Goal: Navigation & Orientation: Find specific page/section

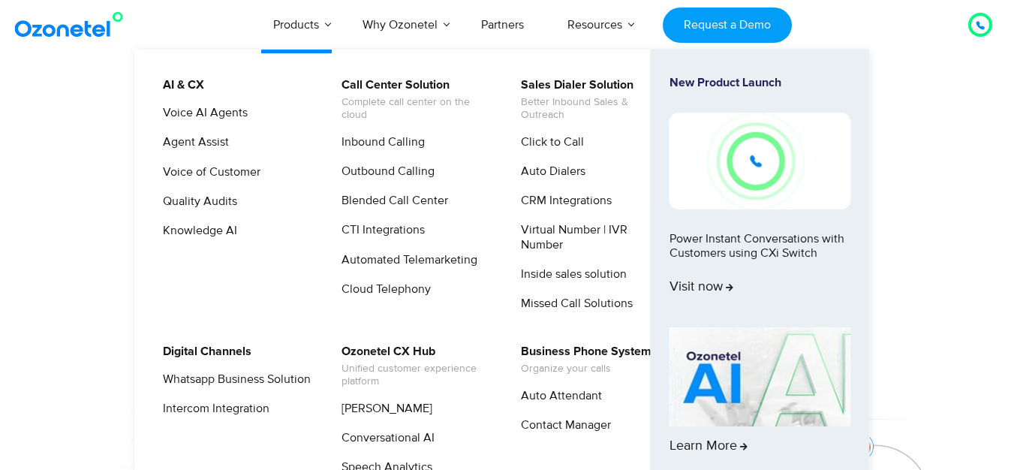
click at [324, 31] on link "Products" at bounding box center [295, 25] width 89 height 50
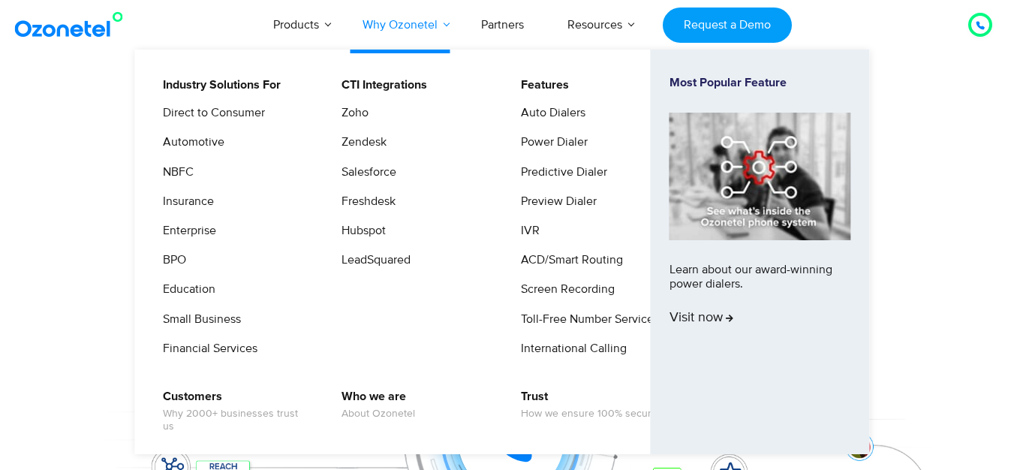
click at [389, 28] on link "Why Ozonetel" at bounding box center [400, 25] width 119 height 50
